Goal: Transaction & Acquisition: Download file/media

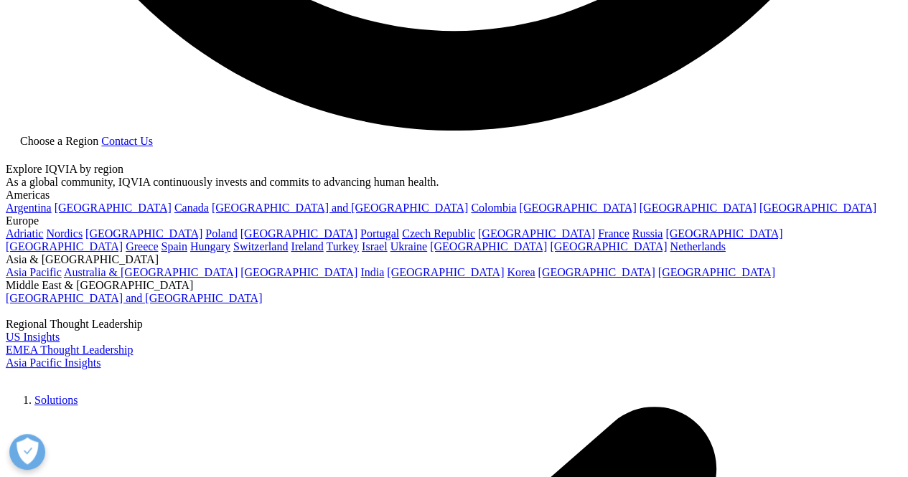
scroll to position [2727, 0]
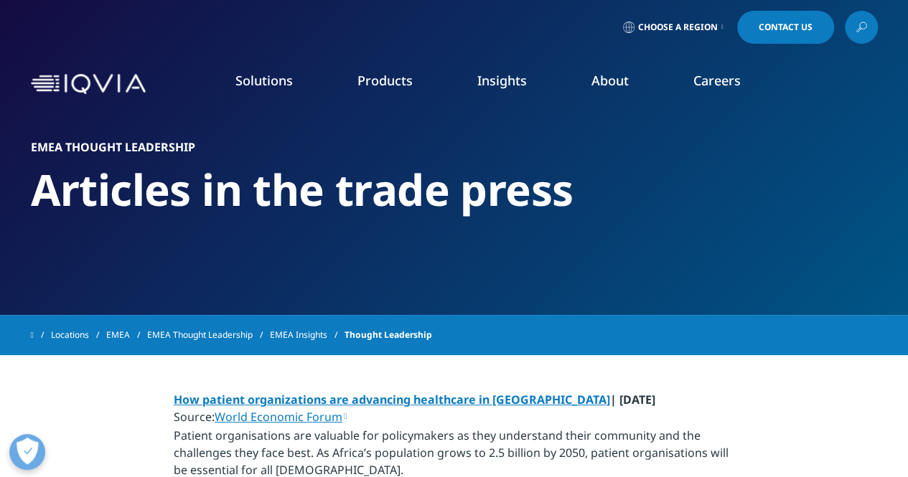
click at [851, 34] on link at bounding box center [861, 27] width 33 height 33
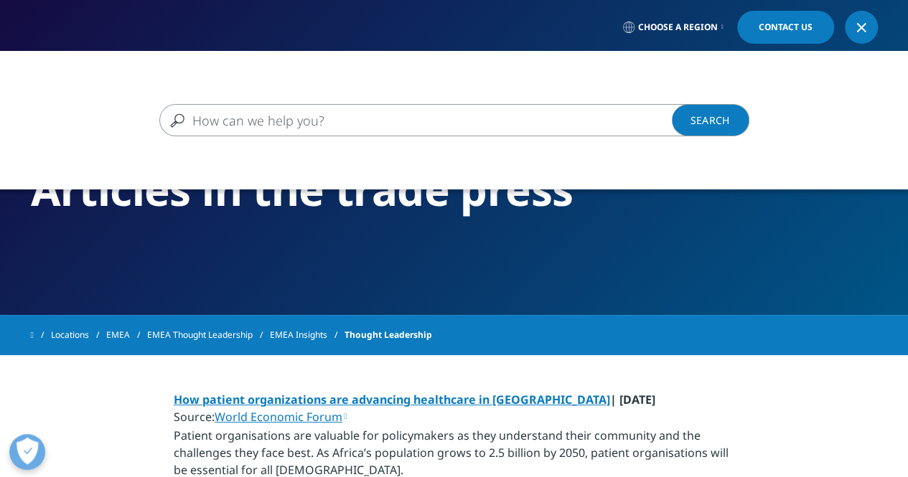
click at [527, 108] on input "Search" at bounding box center [433, 120] width 548 height 32
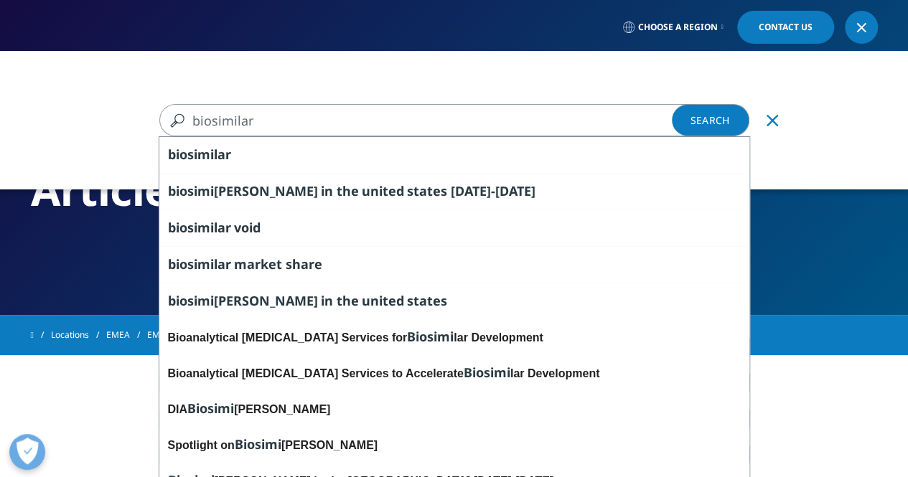
type input "biosimilar"
click at [726, 124] on link "Search Loading" at bounding box center [711, 120] width 78 height 32
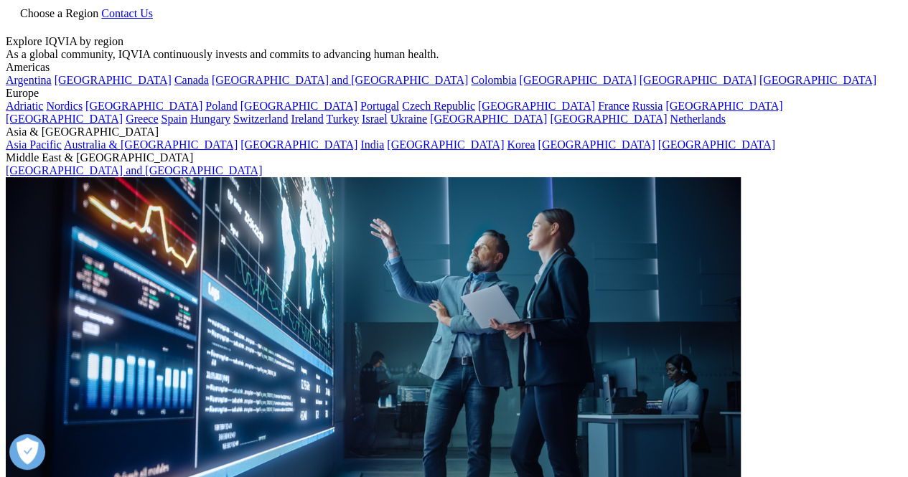
type input "biosimilar"
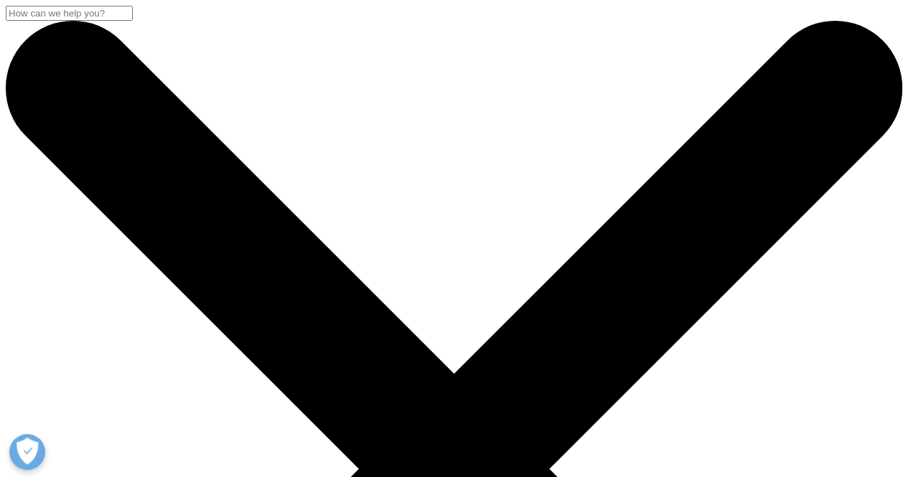
scroll to position [287, 0]
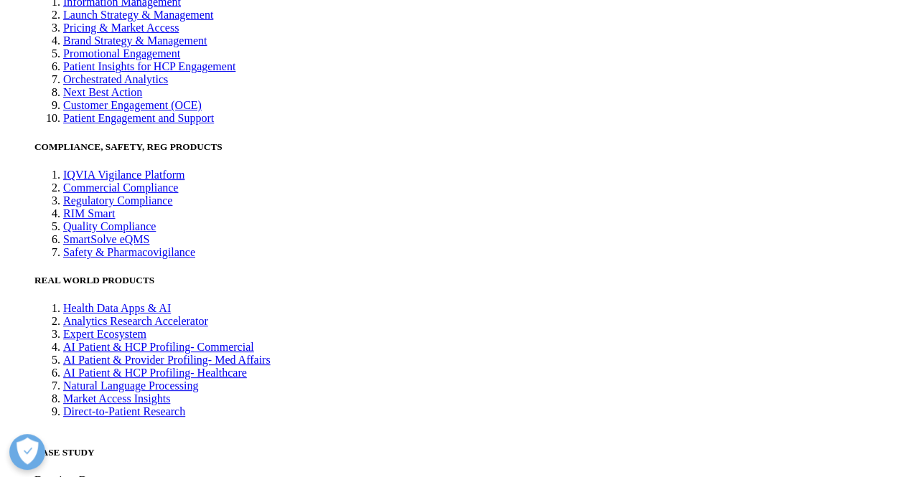
scroll to position [3014, 0]
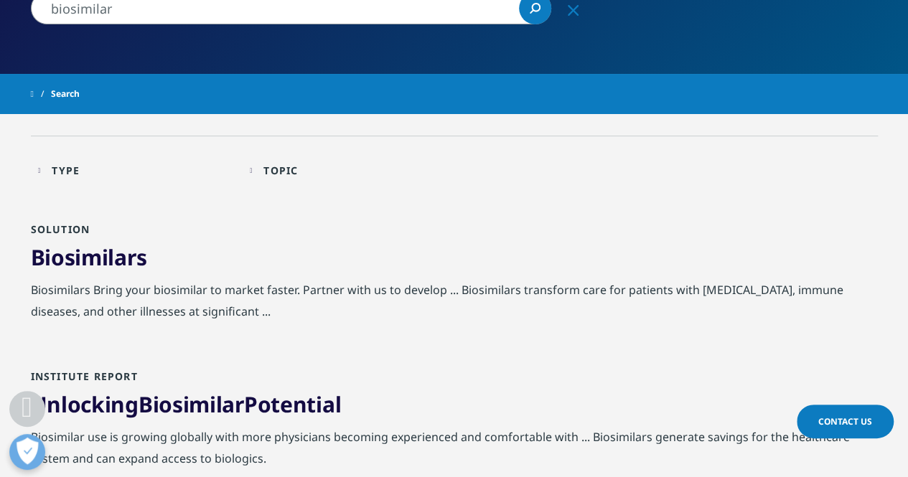
scroll to position [215, 0]
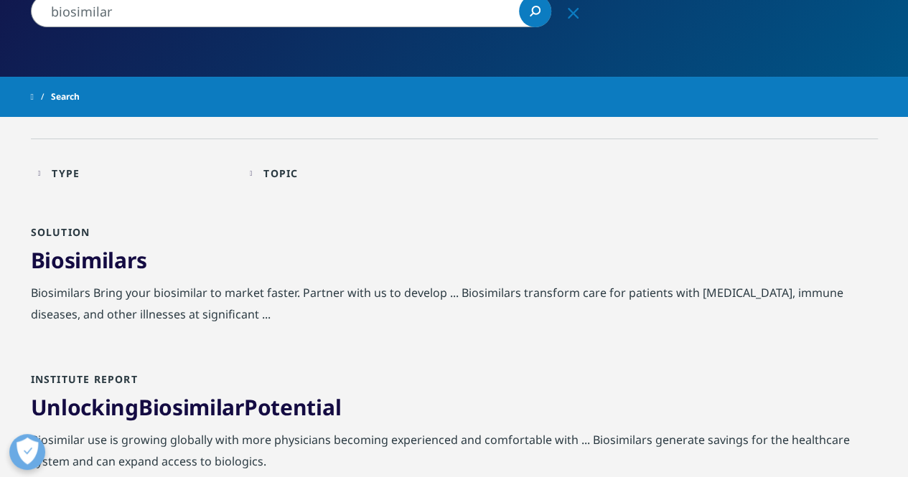
click at [96, 407] on link "Unlocking Biosimilar Potential" at bounding box center [186, 407] width 311 height 29
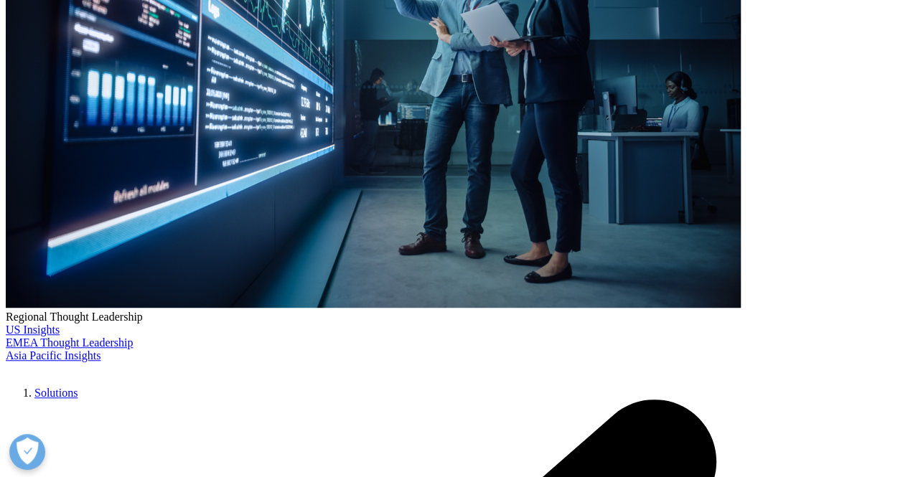
scroll to position [431, 0]
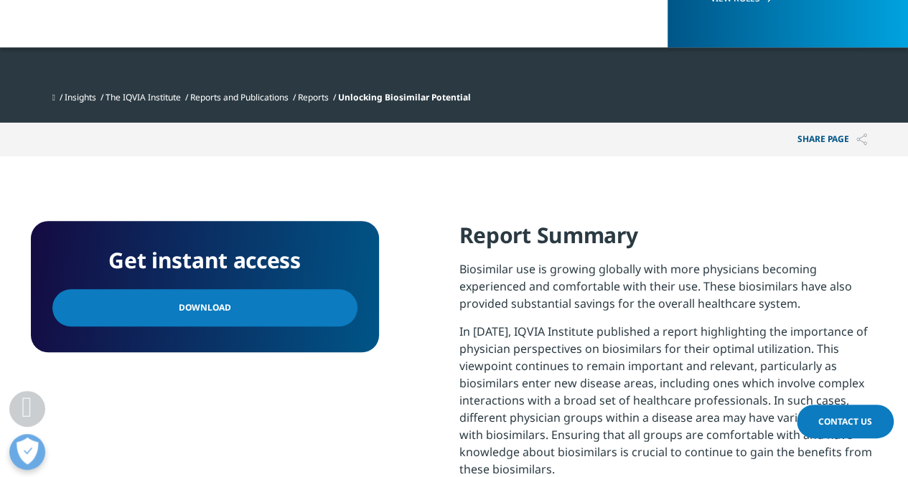
click at [297, 309] on link "Download" at bounding box center [204, 307] width 305 height 37
